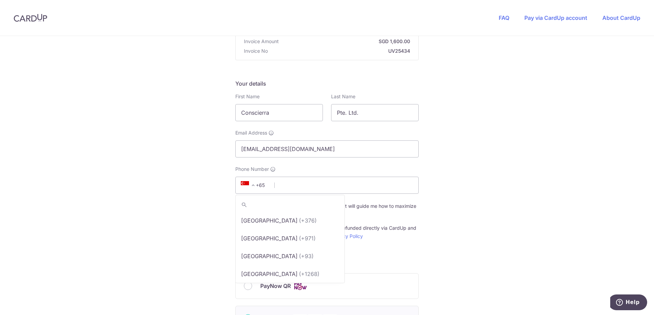
click at [249, 187] on span at bounding box center [253, 185] width 8 height 8
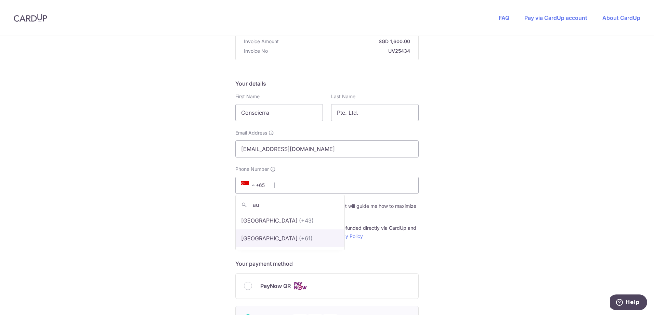
type input "au"
select select "13"
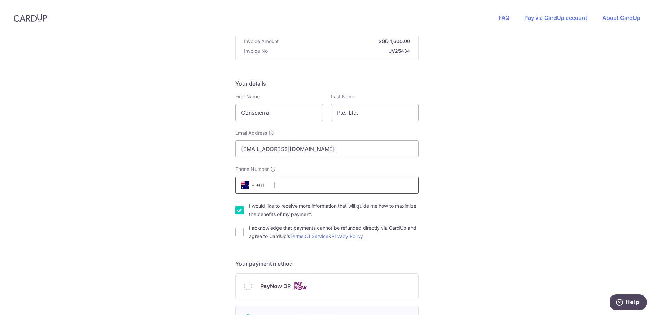
click at [306, 182] on input "Phone Number" at bounding box center [326, 184] width 183 height 17
type input "0477770842"
click at [237, 233] on input "I acknowledge that payments cannot be refunded directly via CardUp and agree to…" at bounding box center [239, 232] width 8 height 8
checkbox input "true"
click at [237, 208] on input "I would like to receive more information that will guide me how to maximize the…" at bounding box center [239, 210] width 8 height 8
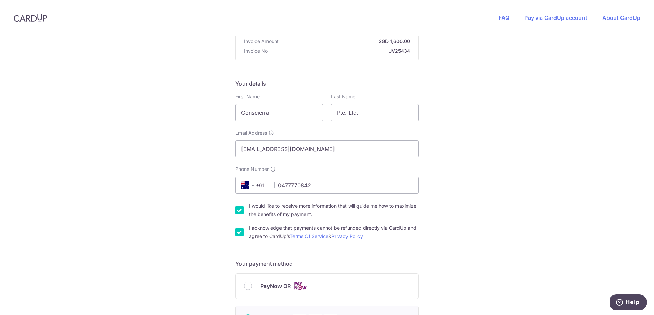
checkbox input "false"
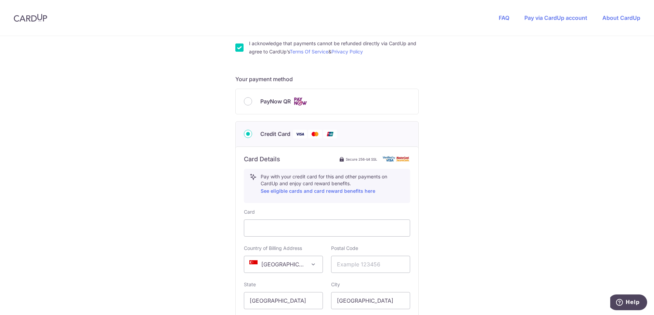
scroll to position [288, 0]
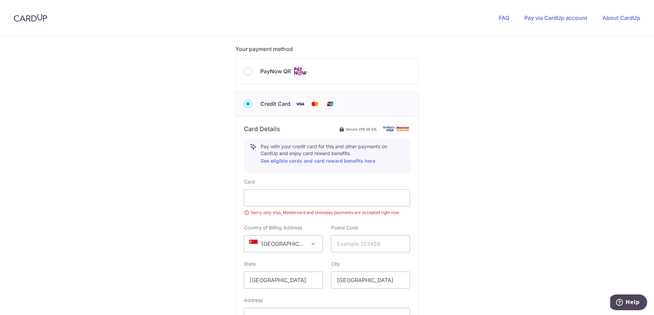
click at [455, 199] on div "You are paying UPVUE PTE. LTD. UPVUE PTE. LTD. uses CardUp to accept payments. …" at bounding box center [327, 86] width 654 height 677
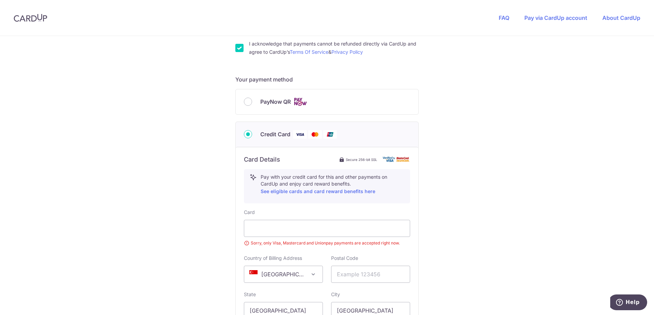
scroll to position [214, 0]
